Goal: Task Accomplishment & Management: Complete application form

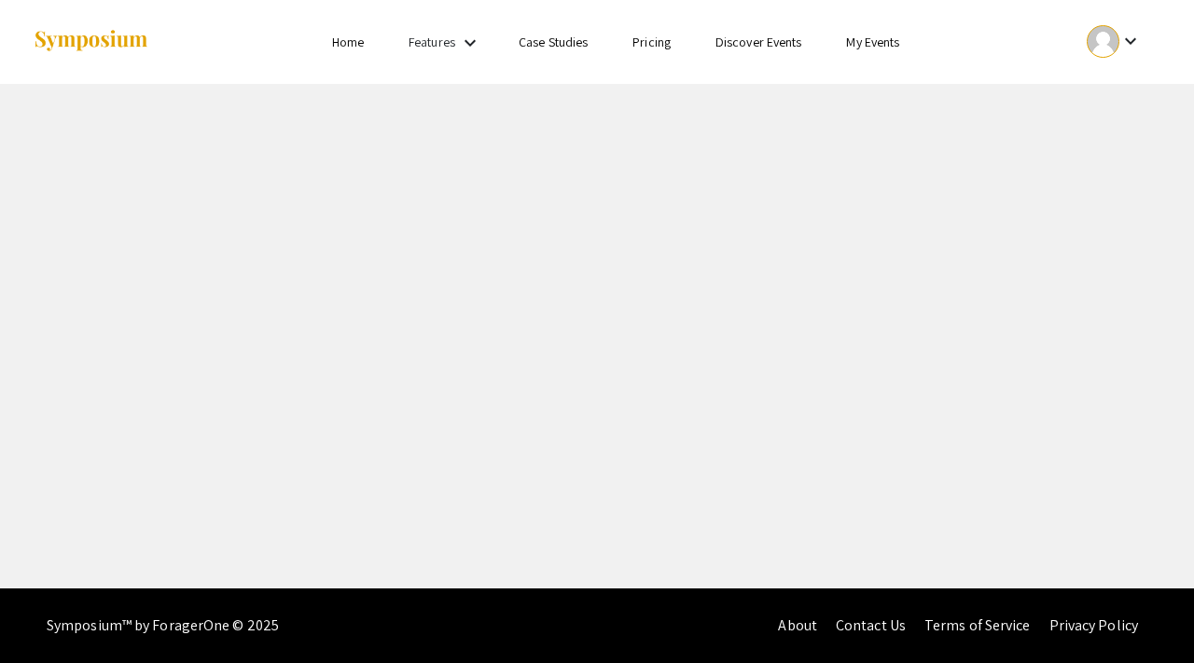
click at [359, 49] on link "Home" at bounding box center [348, 42] width 32 height 17
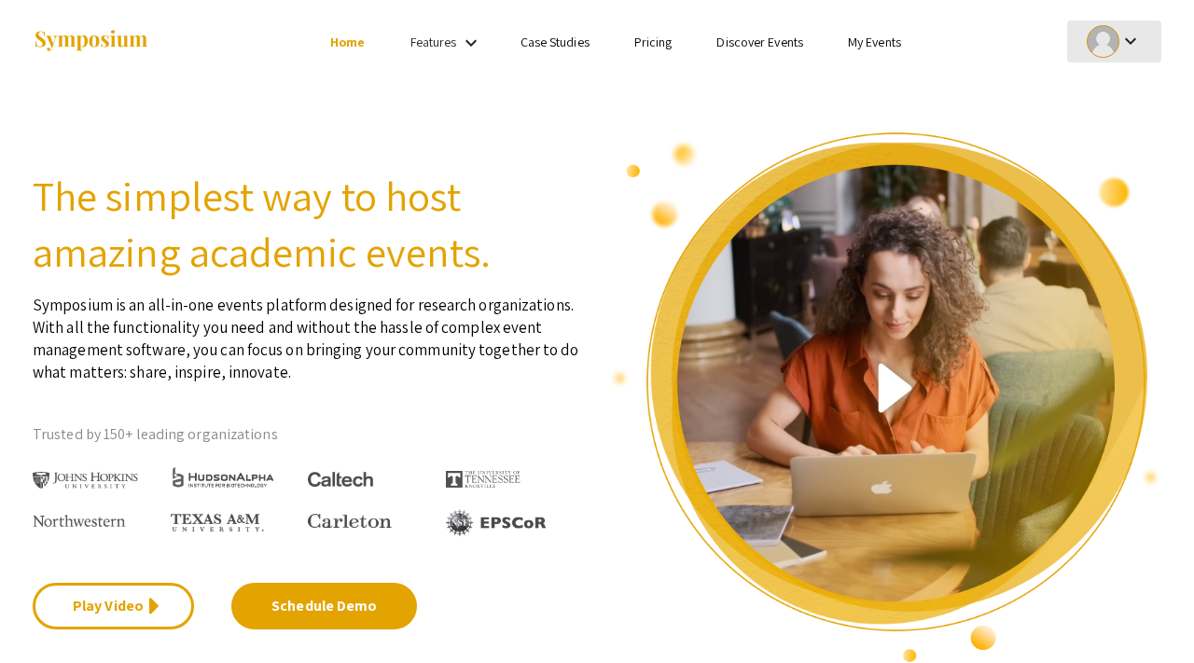
click at [1131, 31] on mat-icon "keyboard_arrow_down" at bounding box center [1130, 41] width 22 height 22
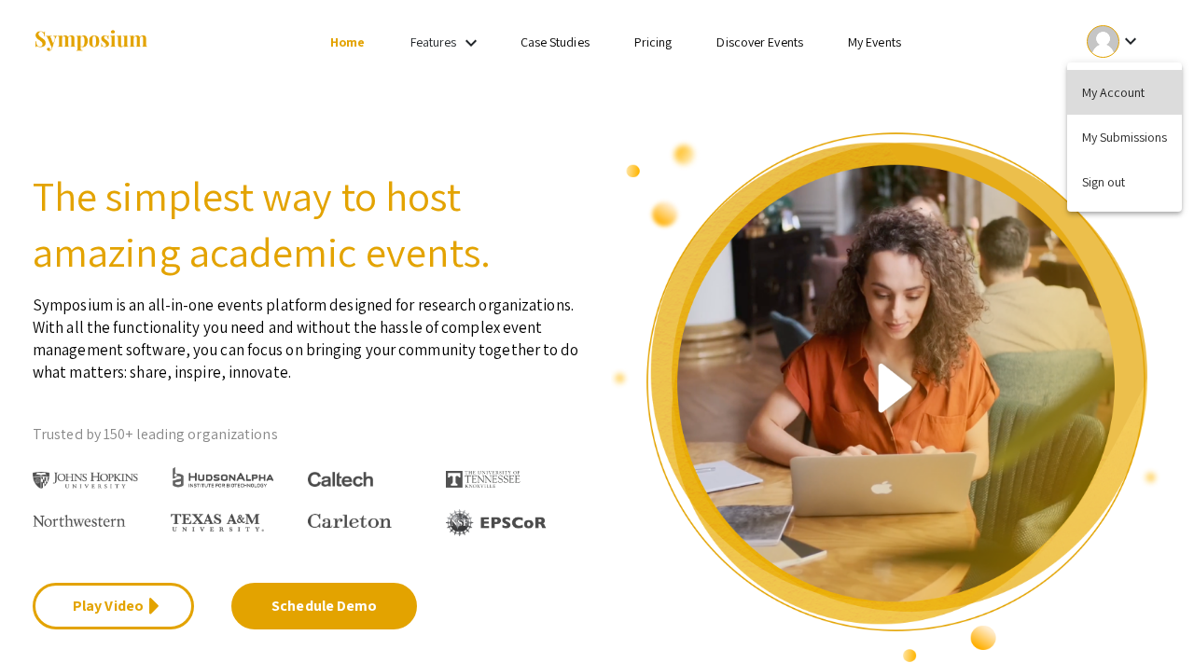
click at [1119, 104] on button "My Account" at bounding box center [1124, 92] width 115 height 45
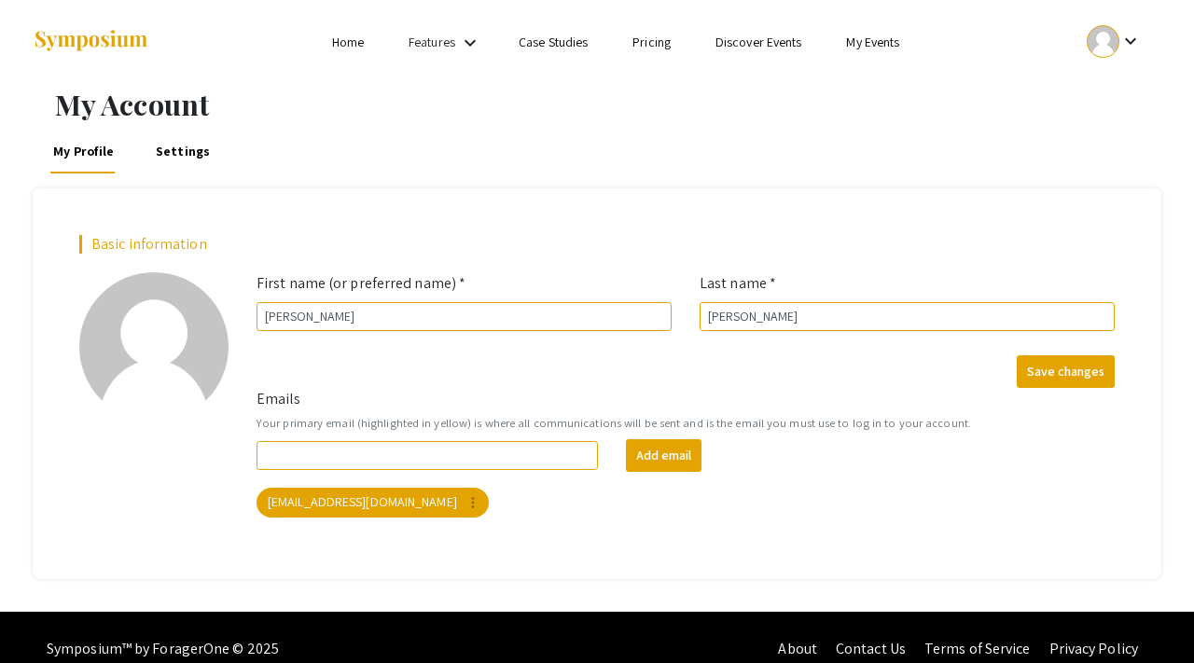
click at [838, 37] on li "My Events" at bounding box center [872, 42] width 98 height 22
click at [855, 39] on link "My Events" at bounding box center [872, 42] width 53 height 17
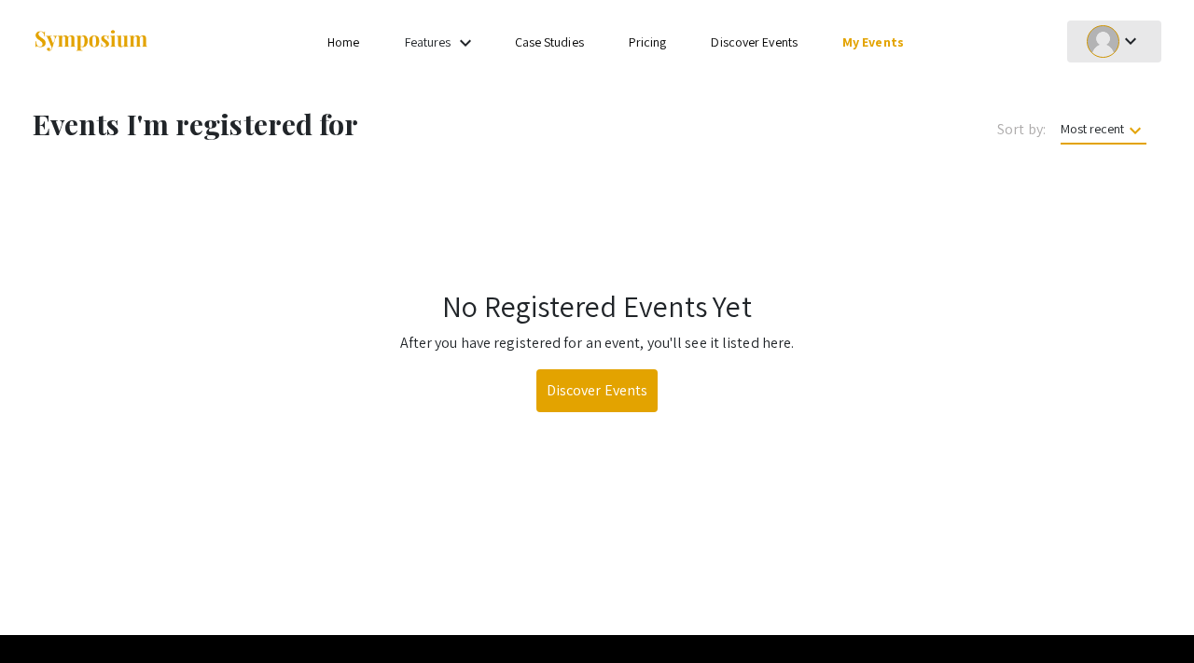
click at [1097, 46] on div at bounding box center [1102, 41] width 33 height 33
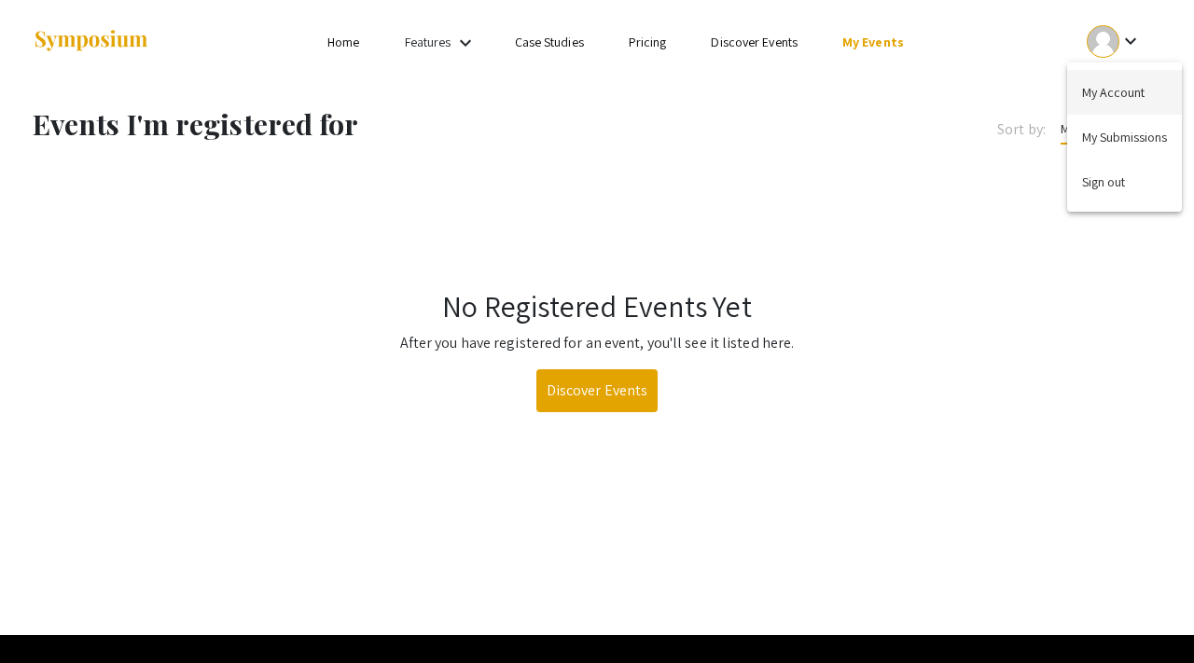
click at [1109, 108] on button "My Account" at bounding box center [1124, 92] width 115 height 45
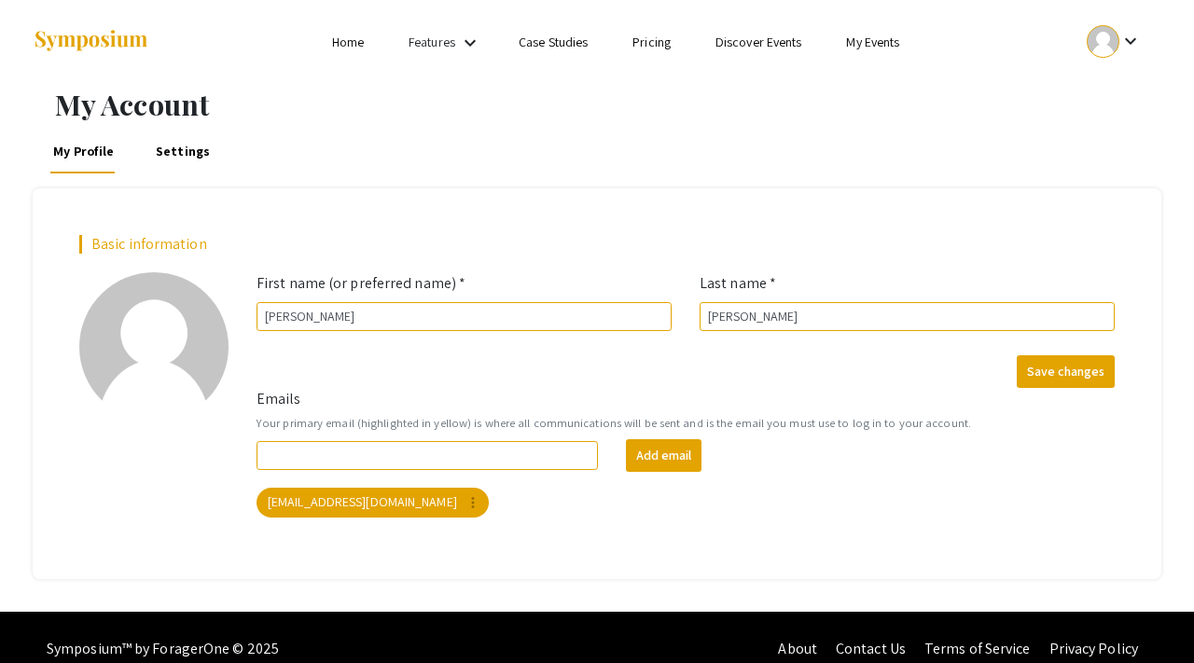
click at [878, 37] on link "My Events" at bounding box center [872, 42] width 53 height 17
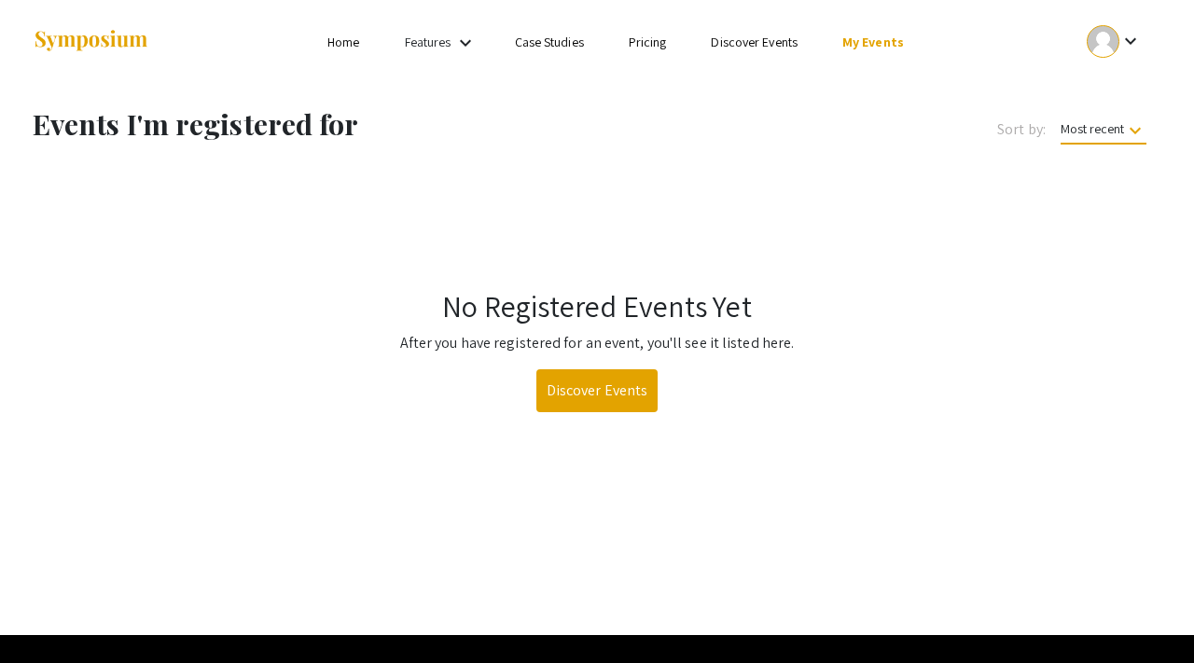
click at [453, 44] on div "Features keyboard_arrow_down" at bounding box center [442, 43] width 75 height 24
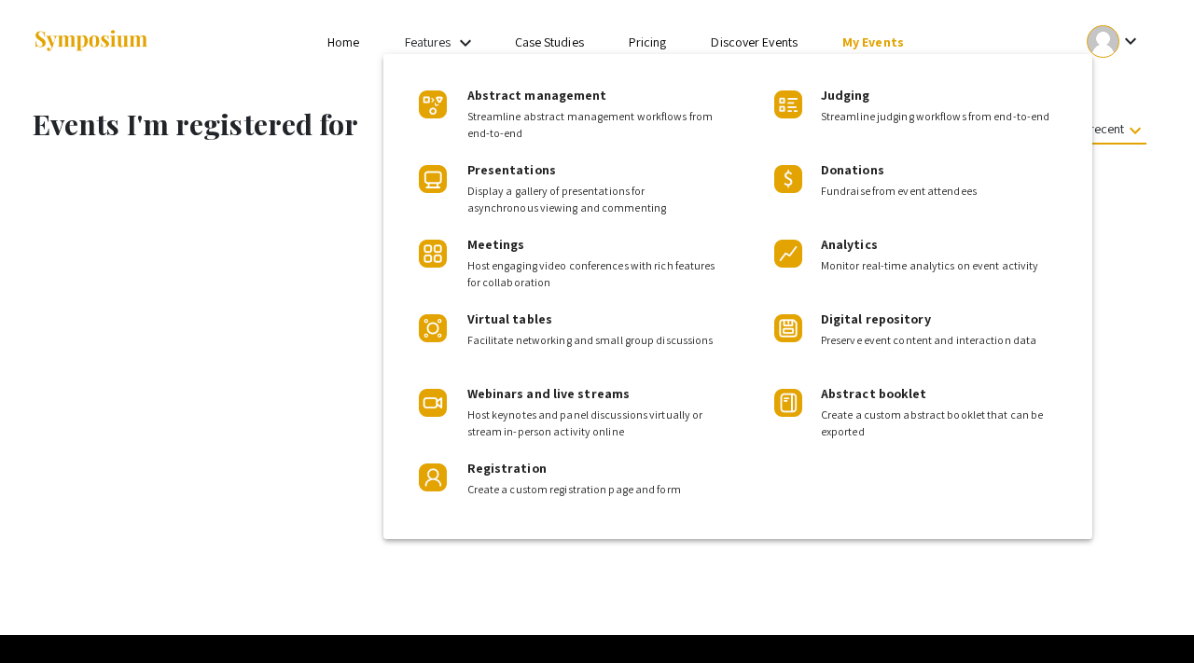
click at [319, 44] on div at bounding box center [597, 331] width 1194 height 663
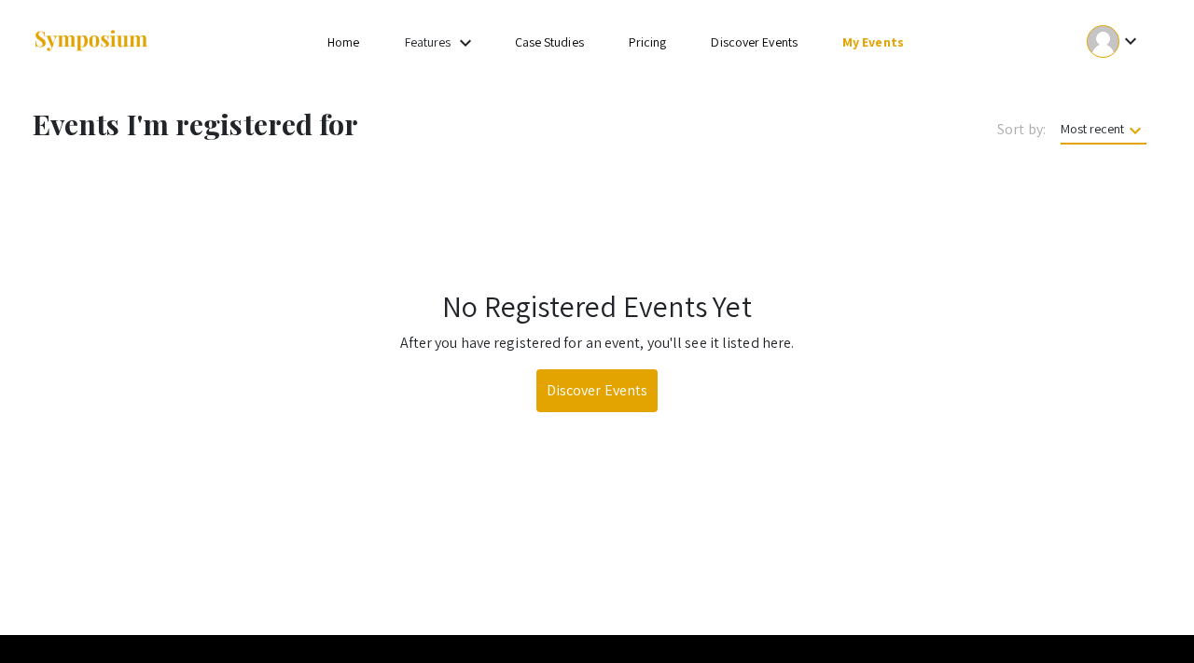
click at [346, 44] on link "Home" at bounding box center [343, 42] width 32 height 17
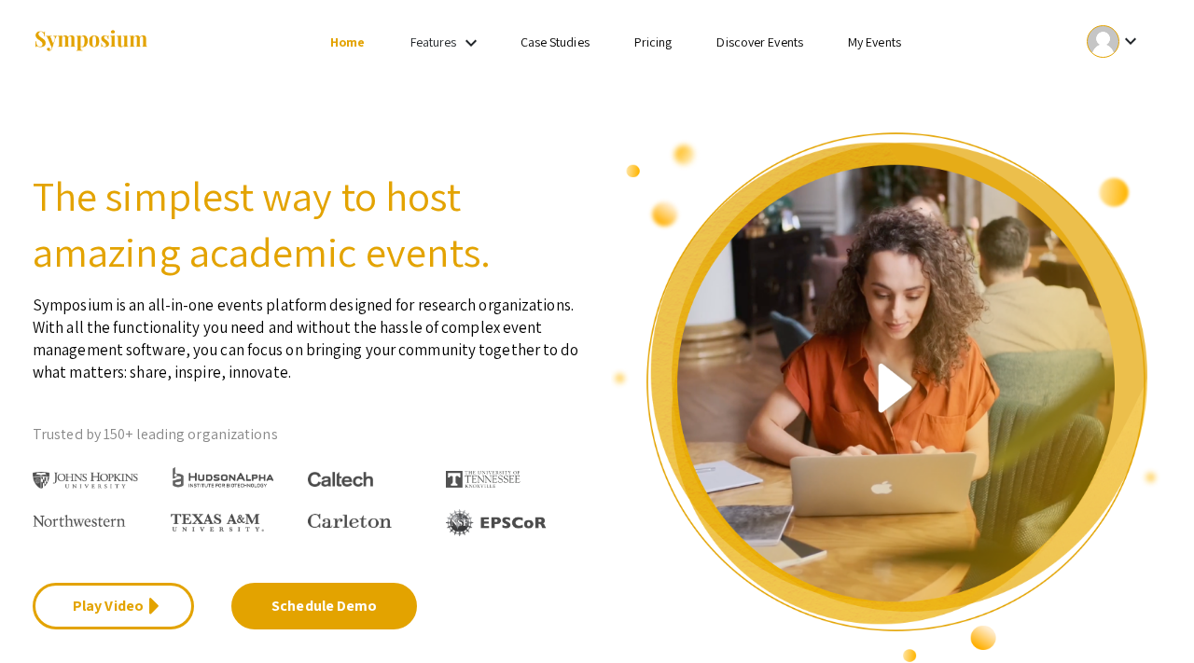
click at [1104, 37] on div at bounding box center [1102, 41] width 33 height 33
click at [1111, 142] on button "My Submissions" at bounding box center [1124, 137] width 115 height 45
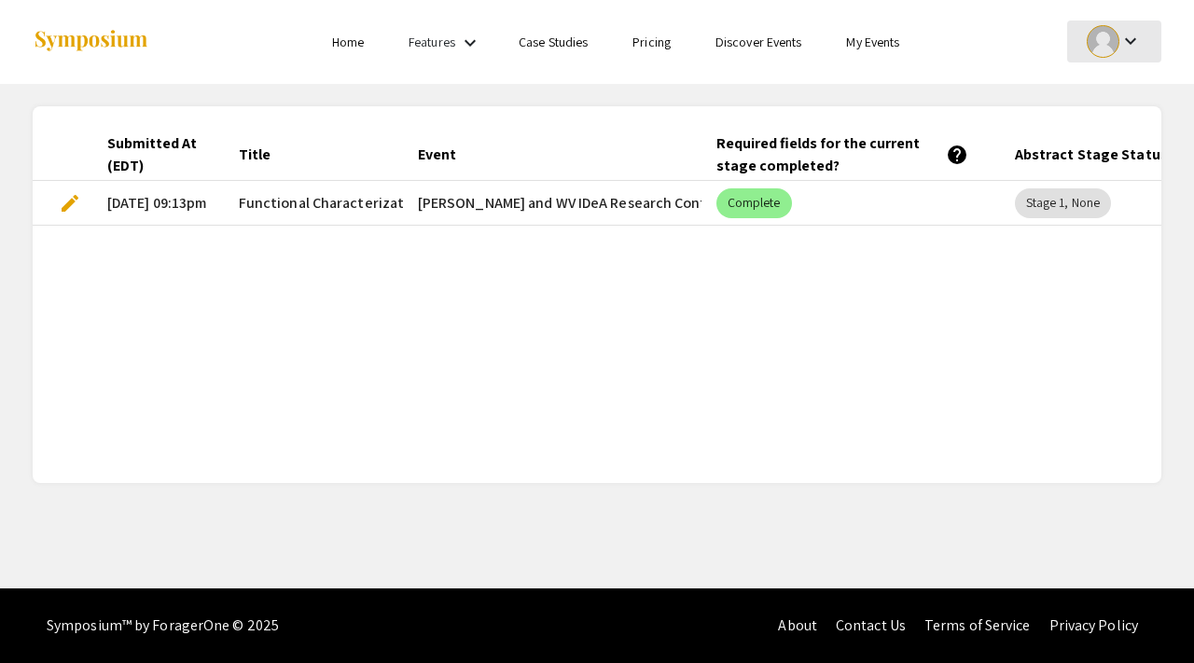
click at [1138, 31] on mat-icon "keyboard_arrow_down" at bounding box center [1130, 41] width 22 height 22
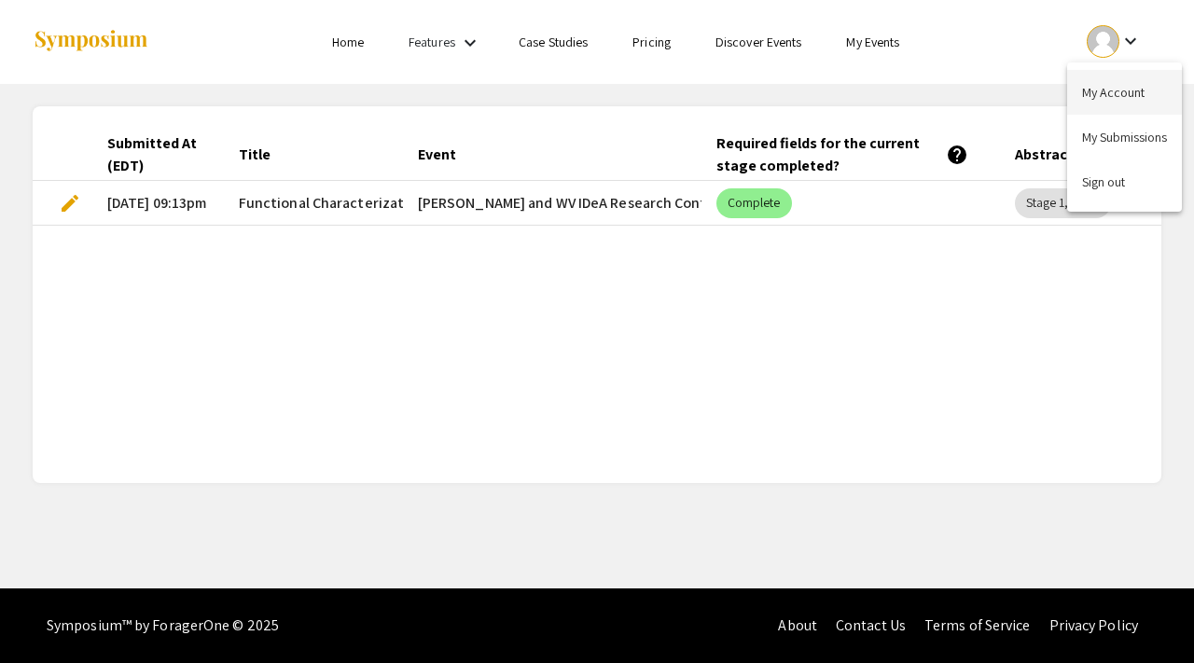
click at [1121, 90] on button "My Account" at bounding box center [1124, 92] width 115 height 45
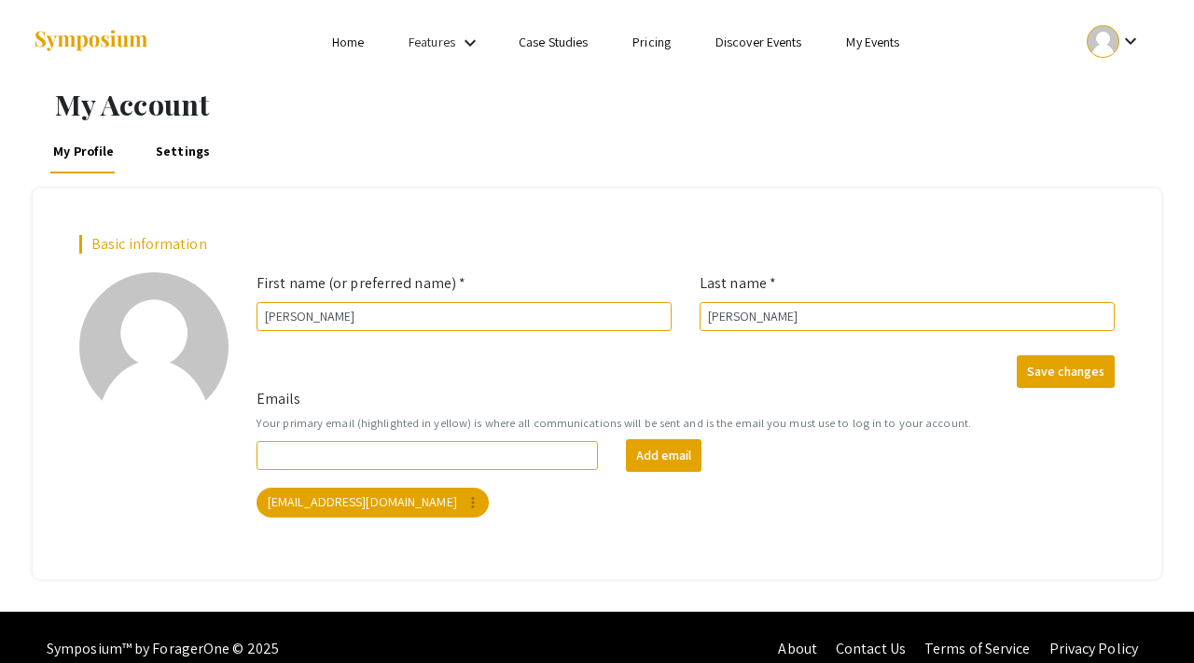
scroll to position [23, 0]
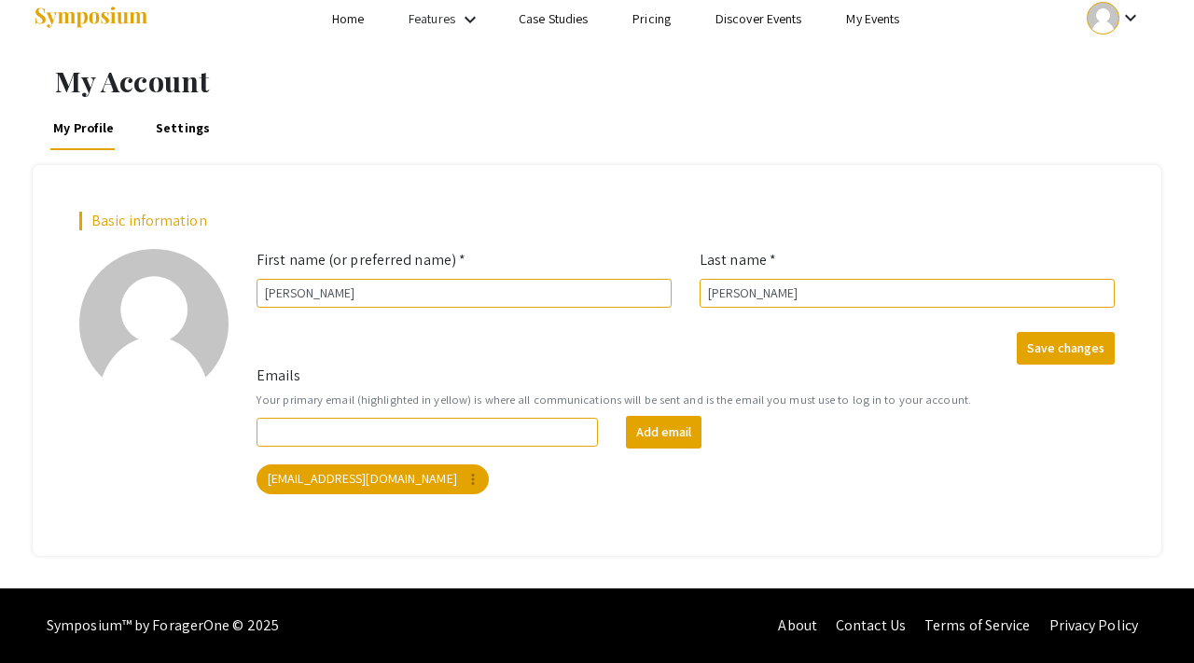
click at [1108, 30] on div at bounding box center [1102, 18] width 33 height 33
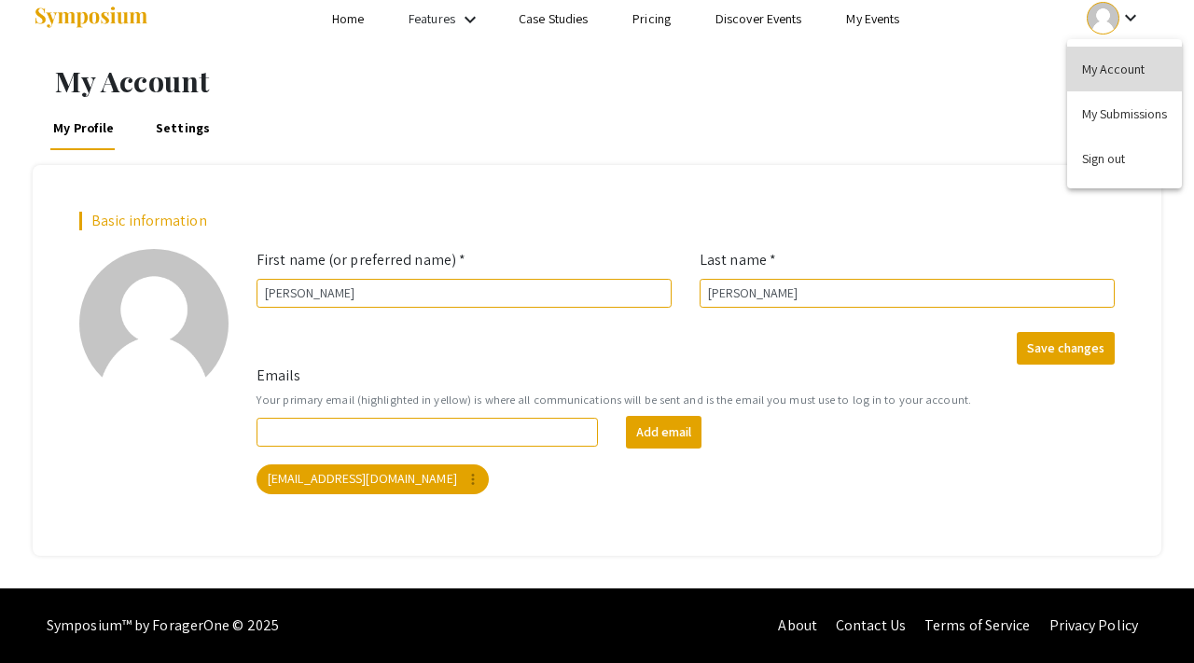
click at [1120, 70] on button "My Account" at bounding box center [1124, 69] width 115 height 45
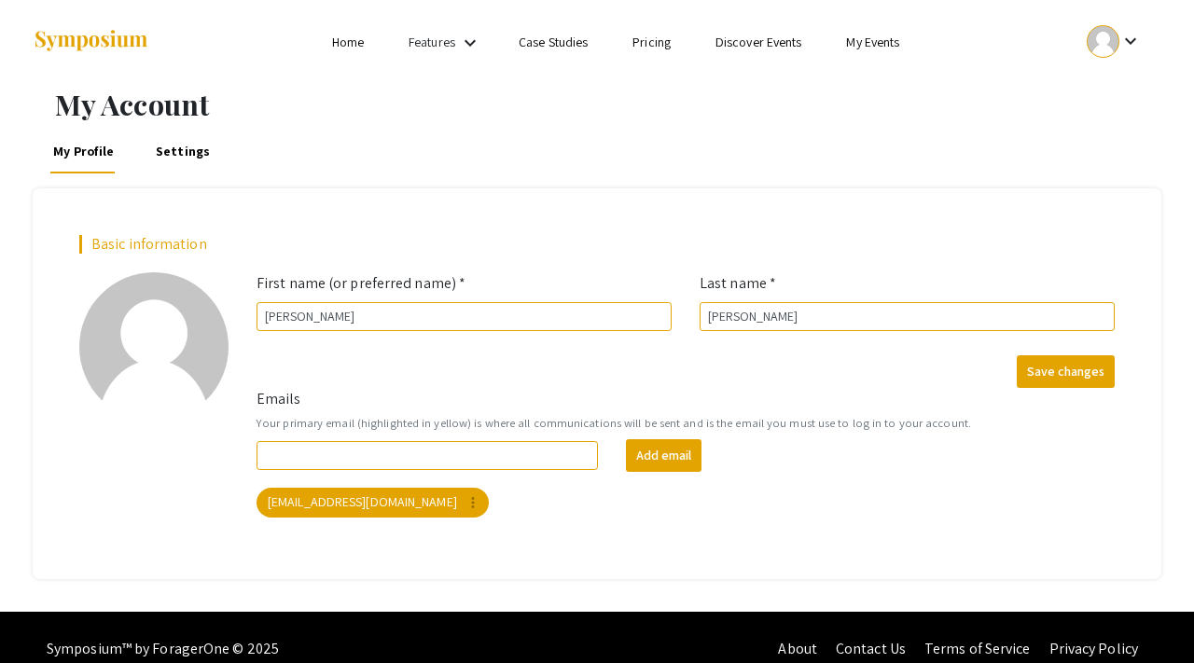
click at [1127, 43] on mat-icon "keyboard_arrow_down" at bounding box center [1130, 41] width 22 height 22
click at [1117, 145] on button "My Submissions" at bounding box center [1124, 137] width 115 height 45
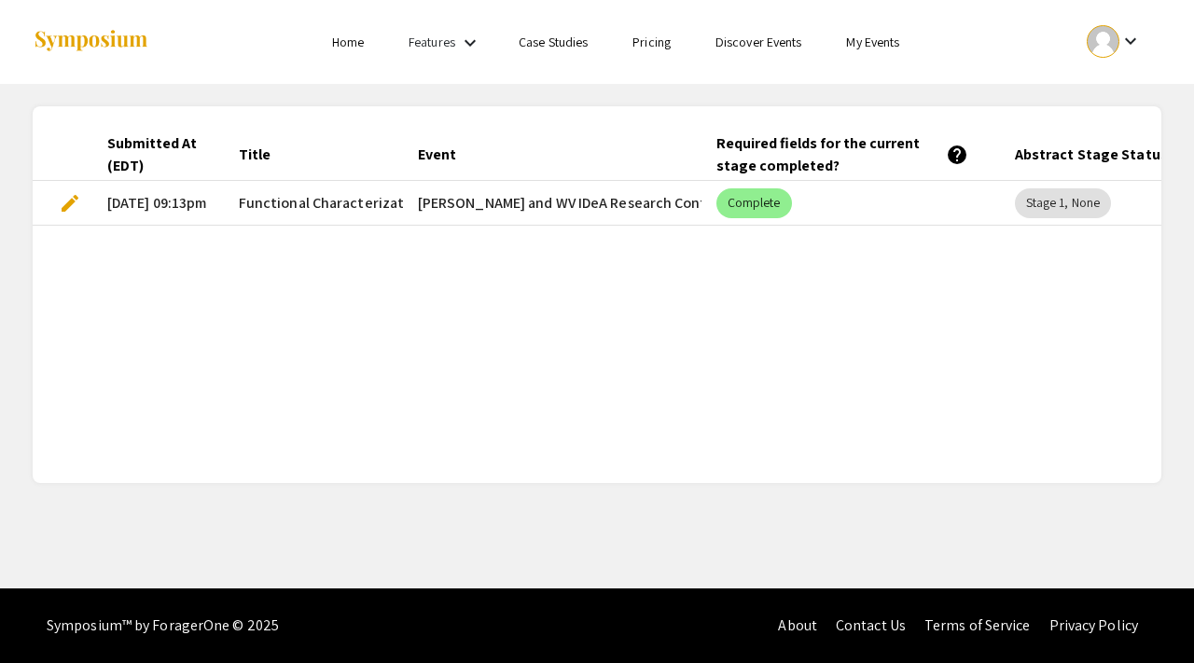
click at [70, 202] on span "edit" at bounding box center [70, 203] width 22 height 22
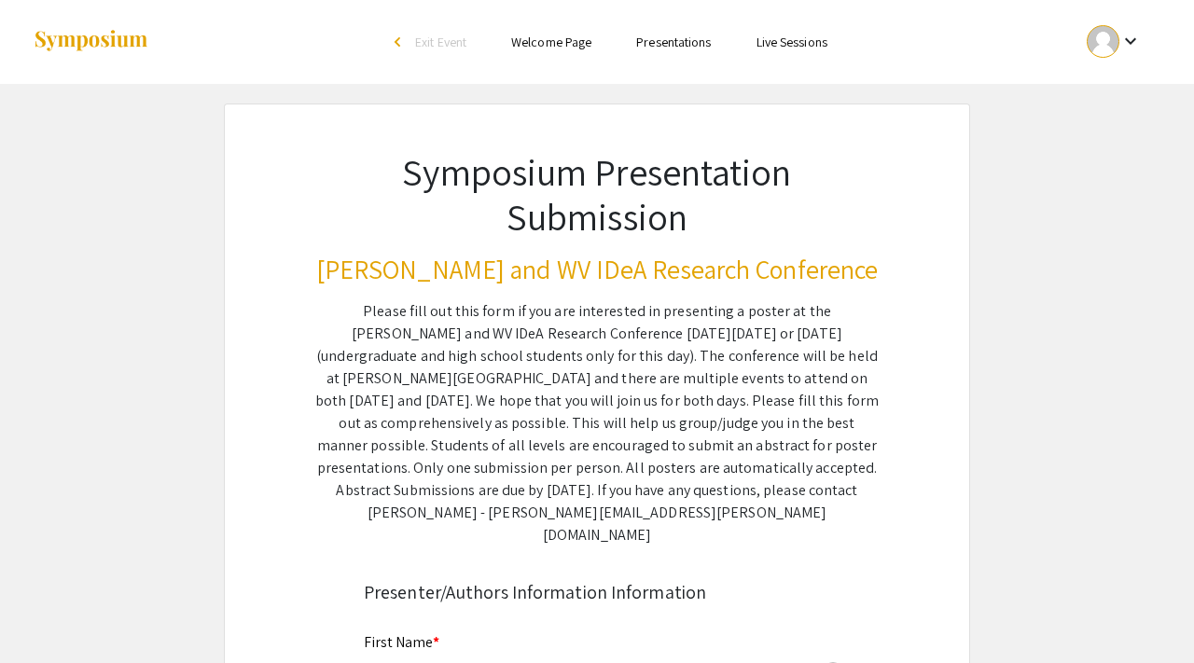
type input "[PERSON_NAME]"
type input "[EMAIL_ADDRESS][DOMAIN_NAME]"
radio input "true"
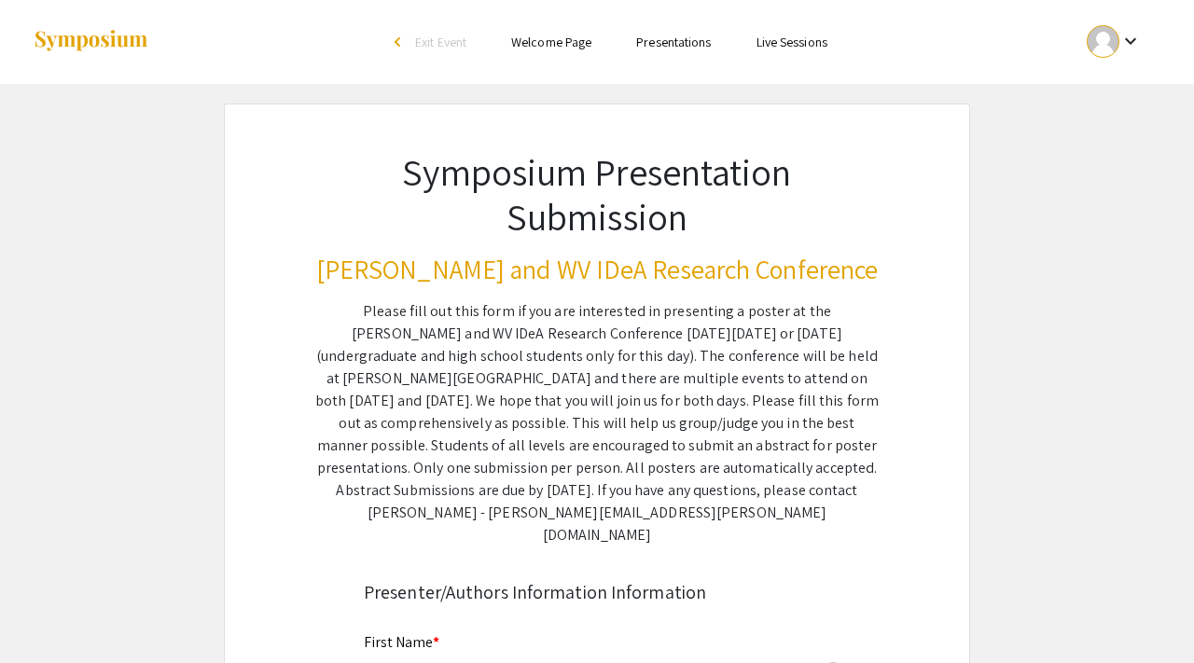
radio input "true"
type input "PPS"
radio input "true"
type input "[PERSON_NAME]"
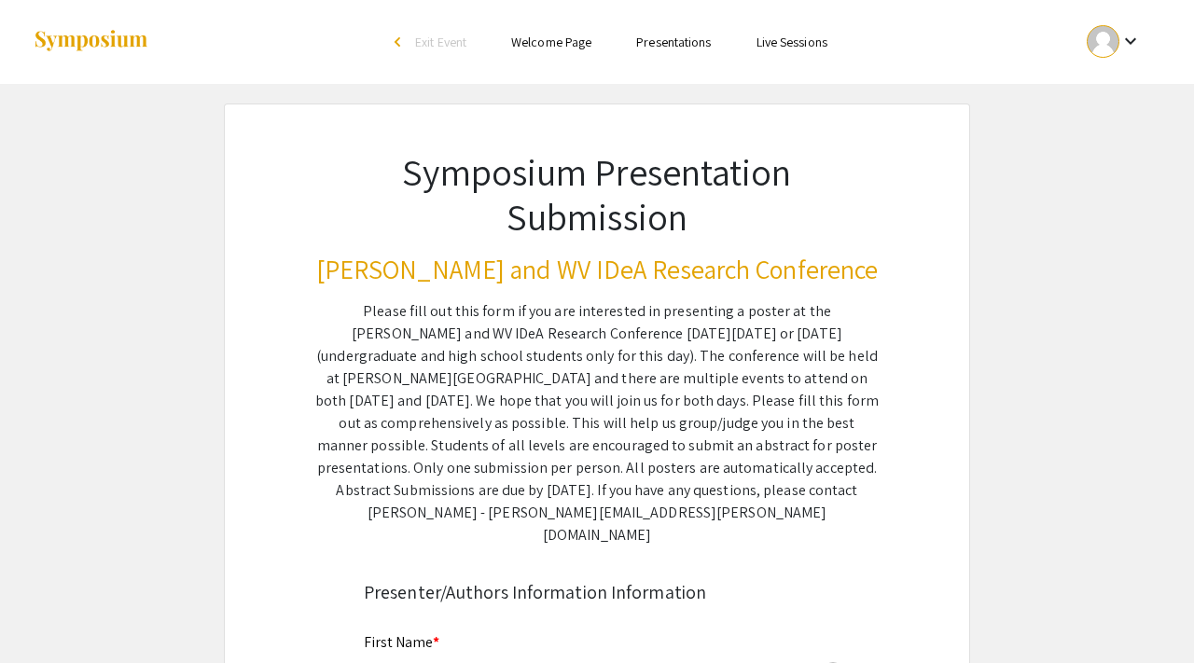
type input "[PERSON_NAME]"
type input "[EMAIL_ADDRESS][DOMAIN_NAME]"
click at [451, 38] on span "Exit Event" at bounding box center [440, 42] width 51 height 17
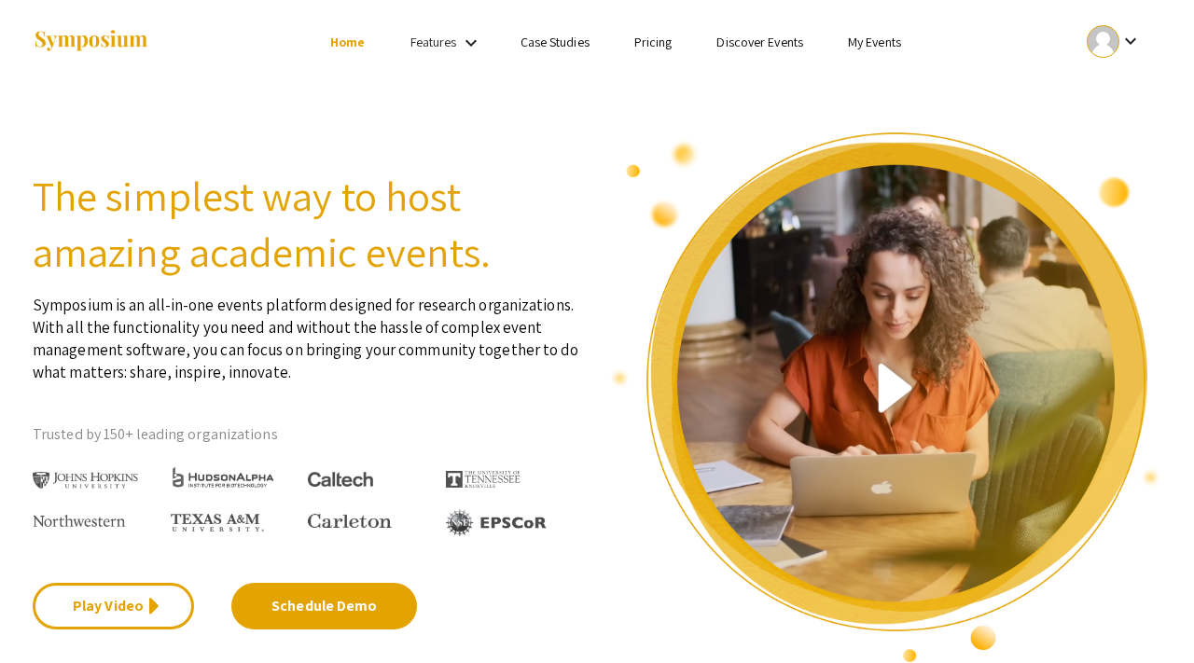
click at [996, 0] on ul "keyboard_arrow_down" at bounding box center [975, 42] width 372 height 84
